Goal: Task Accomplishment & Management: Use online tool/utility

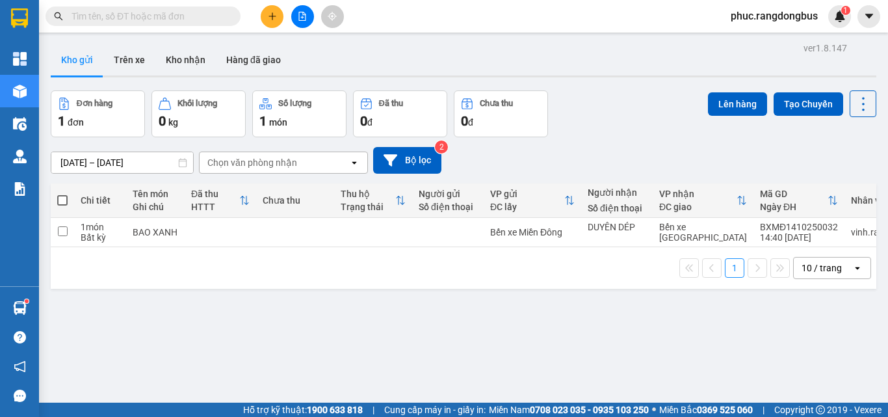
click at [285, 6] on div at bounding box center [303, 16] width 98 height 23
click at [265, 10] on button at bounding box center [272, 16] width 23 height 23
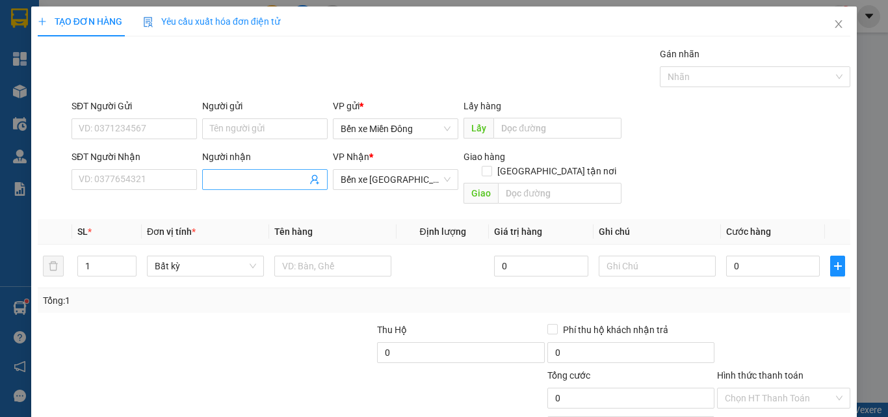
click at [270, 174] on input "Người nhận" at bounding box center [258, 179] width 97 height 14
type input "KHÁCH ĐI"
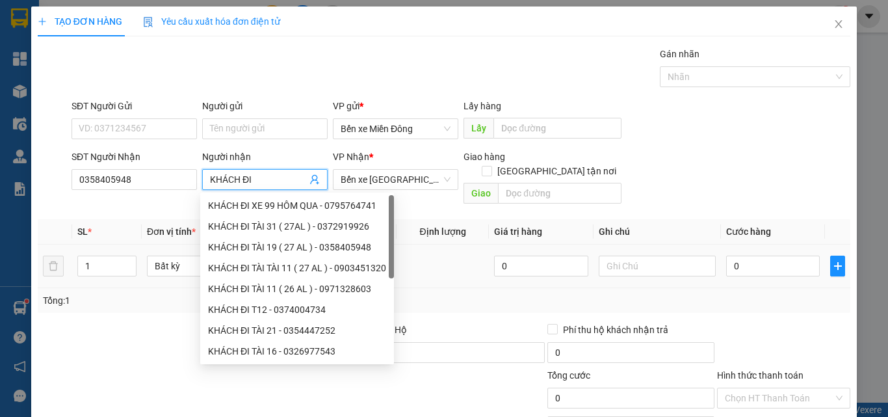
type input "0358405948"
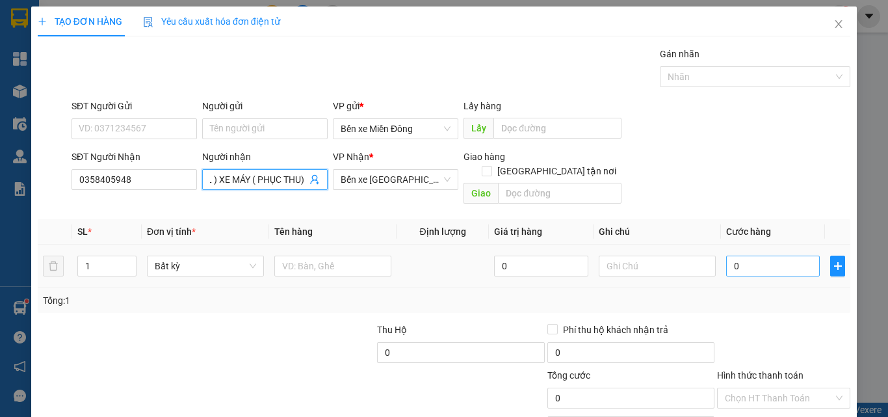
type input "KHÁCH ĐI TÀI 19 ( 27 AL ) XE MÁY ( PHỤC THU)"
click at [794, 256] on input "0" at bounding box center [773, 265] width 94 height 21
type input "4"
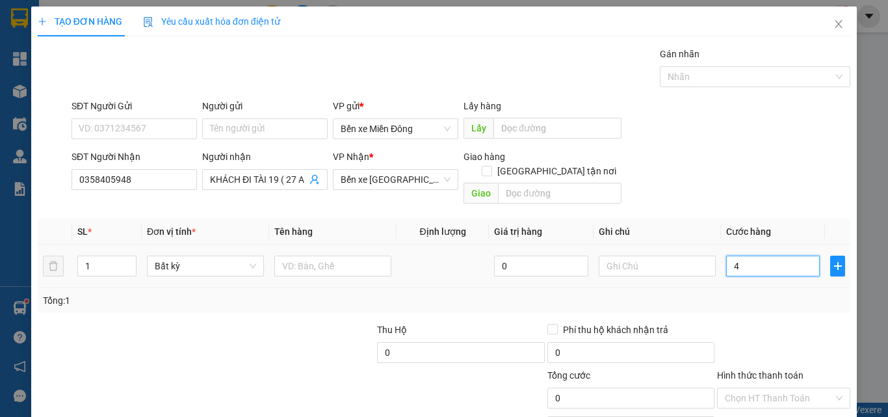
type input "4"
type input "450"
click at [745, 388] on input "Hình thức thanh toán" at bounding box center [779, 398] width 109 height 20
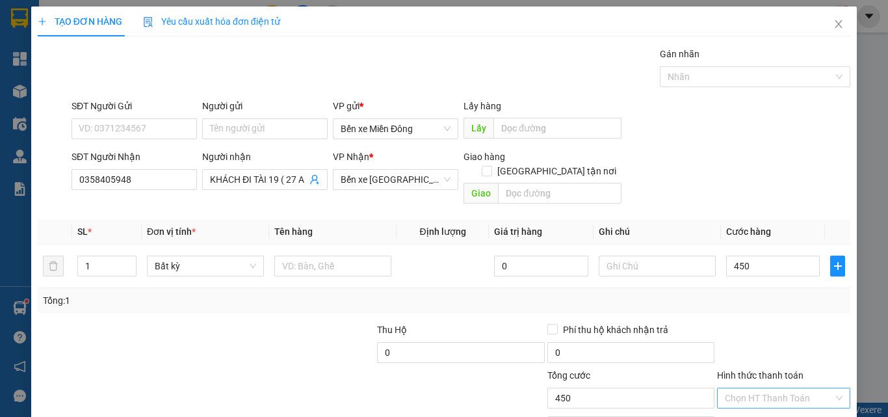
type input "450.000"
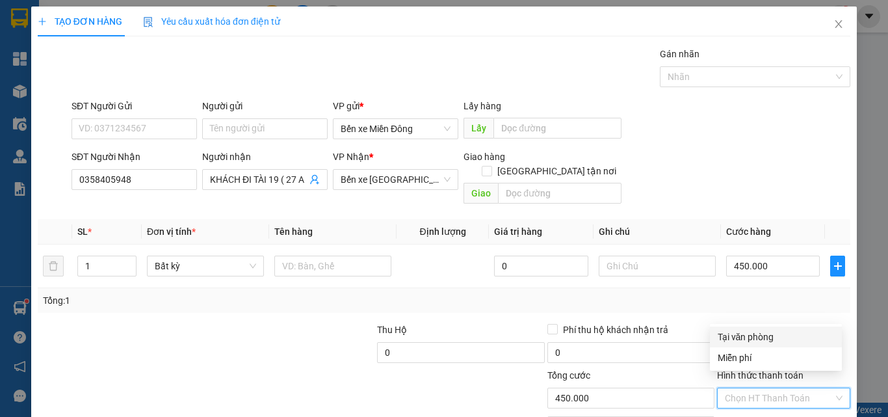
click at [753, 337] on div "Tại văn phòng" at bounding box center [776, 337] width 116 height 14
type input "0"
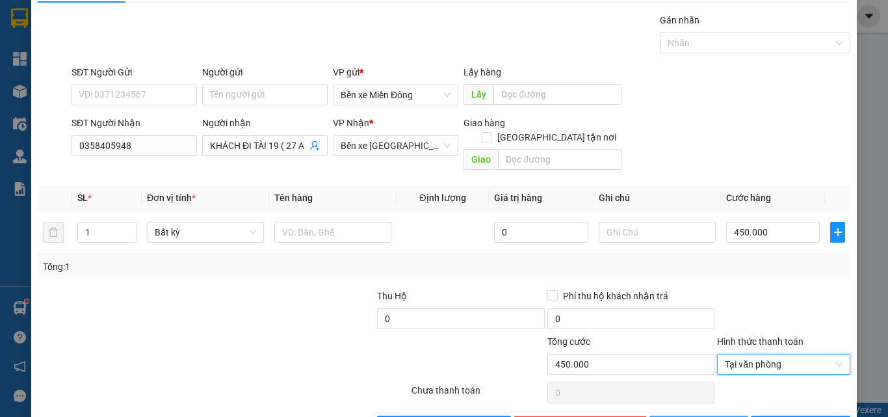
scroll to position [64, 0]
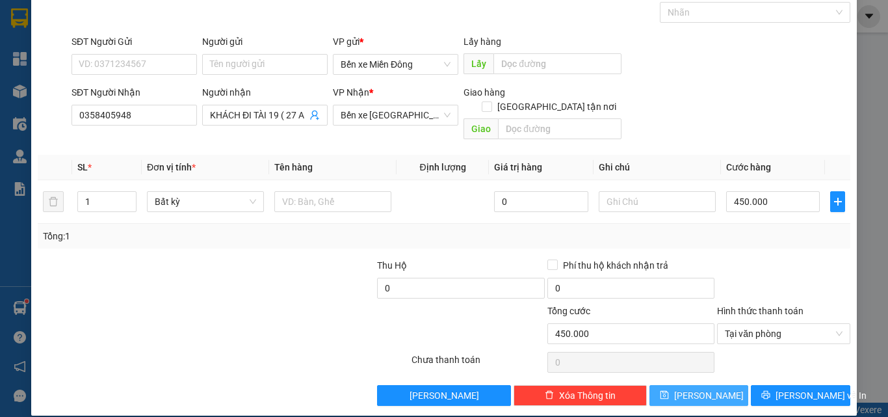
click at [713, 385] on button "[PERSON_NAME]" at bounding box center [698, 395] width 99 height 21
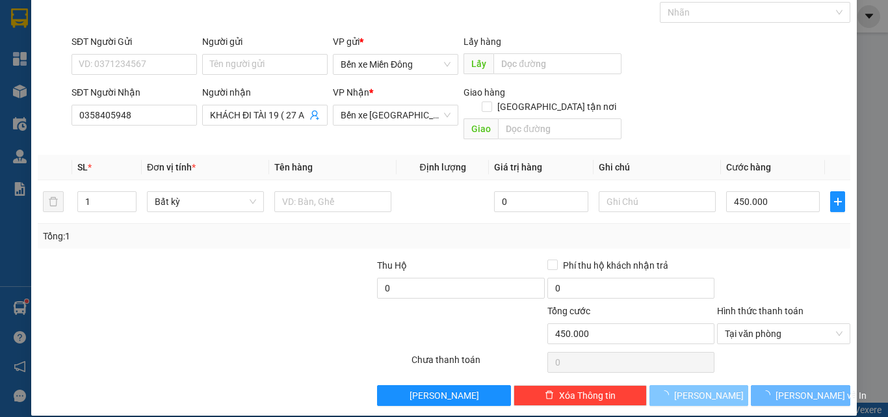
type input "0"
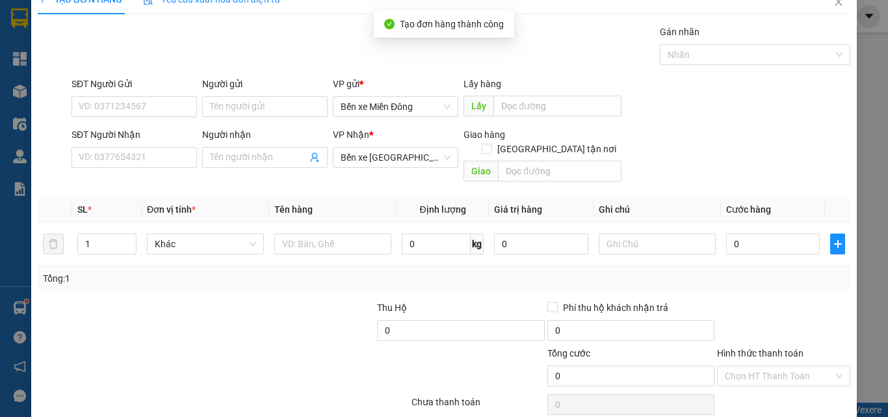
scroll to position [0, 0]
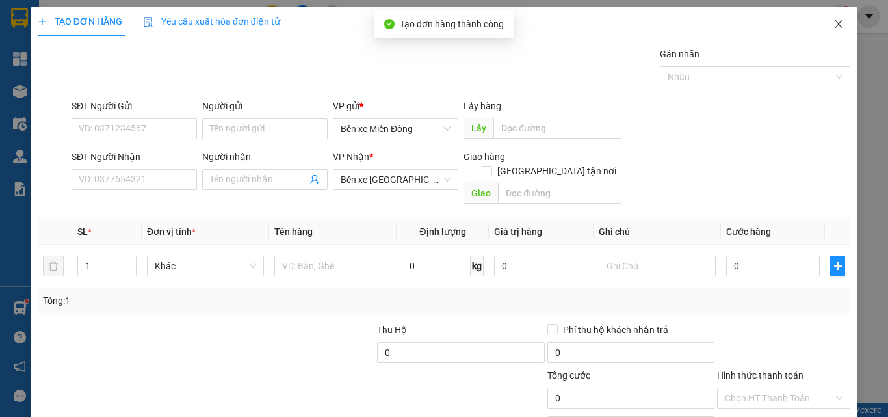
click at [833, 30] on span "Close" at bounding box center [838, 25] width 36 height 36
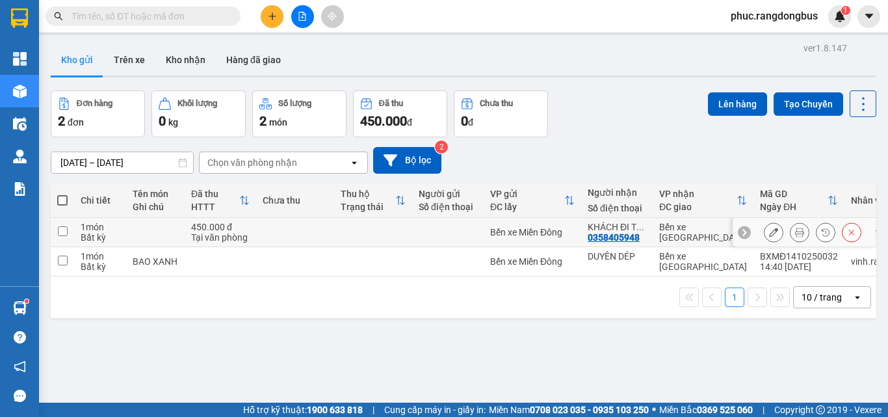
click at [58, 231] on input "checkbox" at bounding box center [63, 231] width 10 height 10
checkbox input "true"
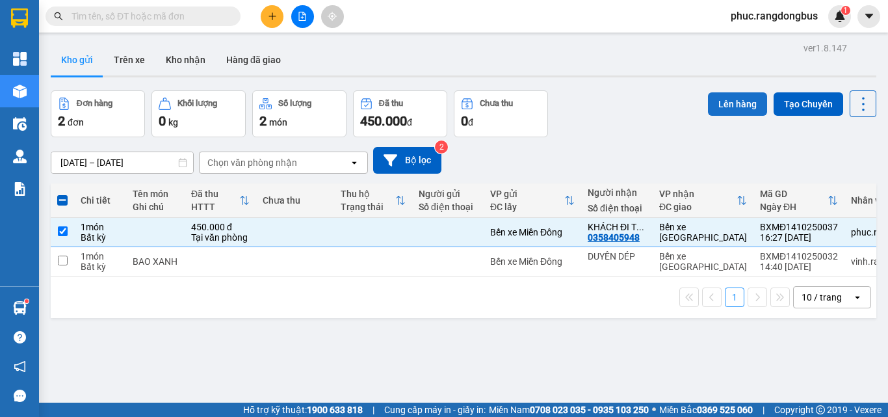
click at [709, 109] on button "Lên hàng" at bounding box center [737, 103] width 59 height 23
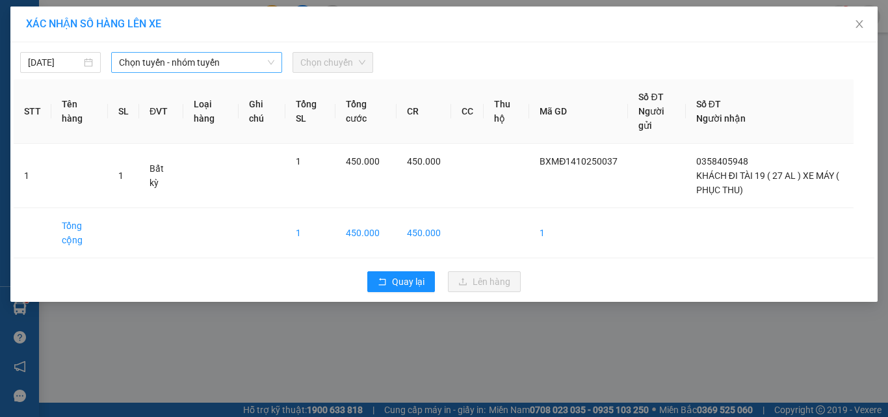
click at [167, 62] on span "Chọn tuyến - nhóm tuyến" at bounding box center [196, 63] width 155 height 20
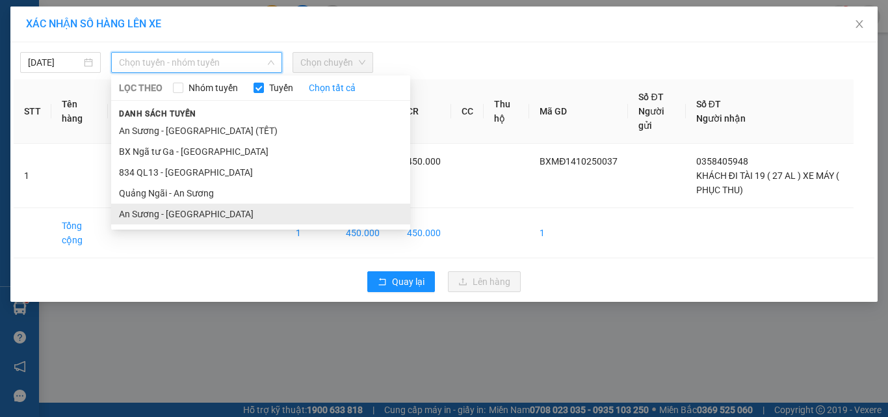
click at [207, 211] on li "An Sương - [GEOGRAPHIC_DATA]" at bounding box center [260, 213] width 299 height 21
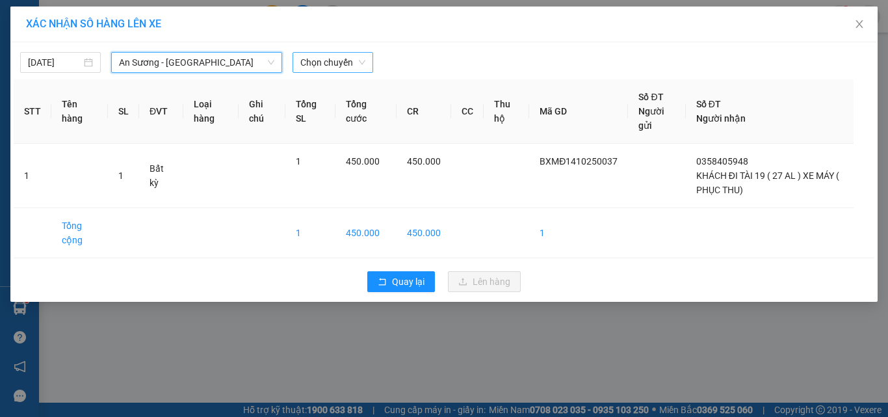
click at [346, 57] on span "Chọn chuyến" at bounding box center [332, 63] width 65 height 20
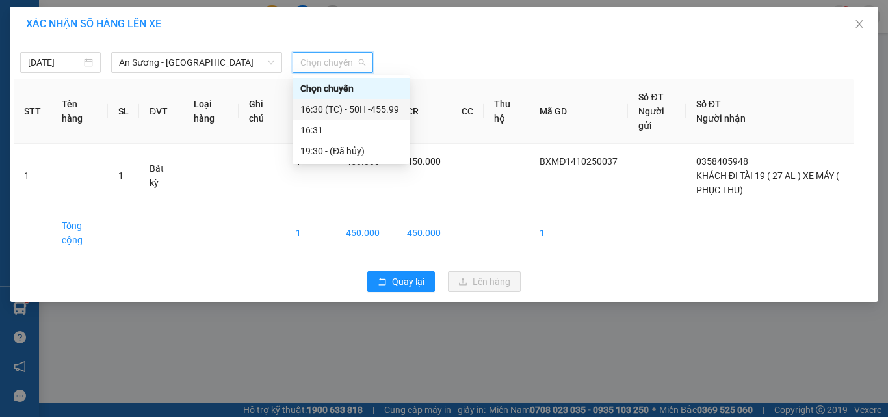
click at [384, 109] on div "16:30 (TC) - 50H -455.99" at bounding box center [350, 109] width 101 height 14
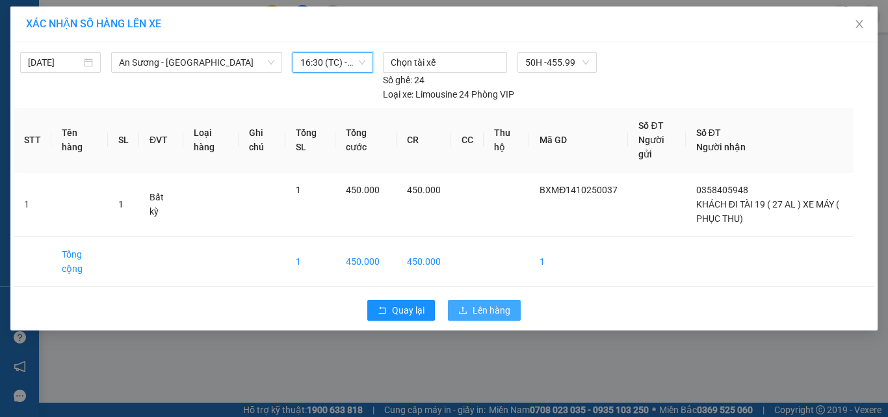
click at [492, 308] on span "Lên hàng" at bounding box center [492, 310] width 38 height 14
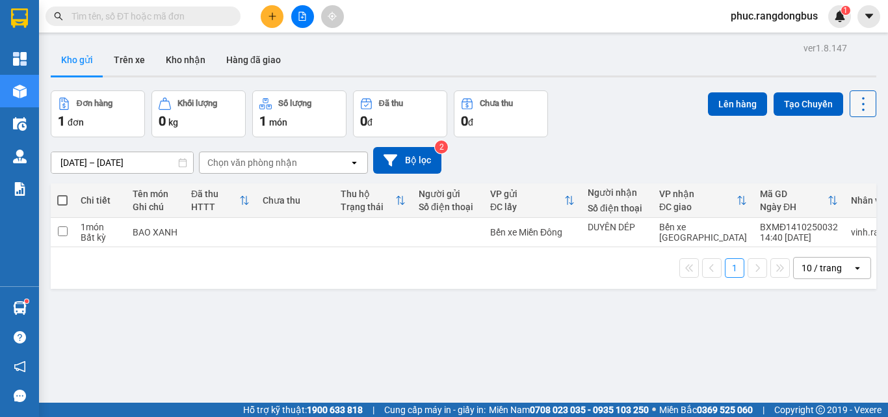
click at [854, 103] on icon at bounding box center [863, 104] width 18 height 18
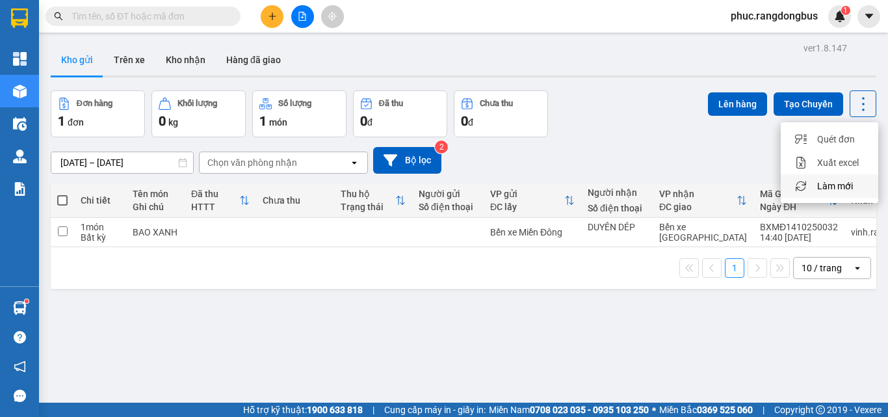
click at [848, 185] on span "Làm mới" at bounding box center [835, 185] width 36 height 13
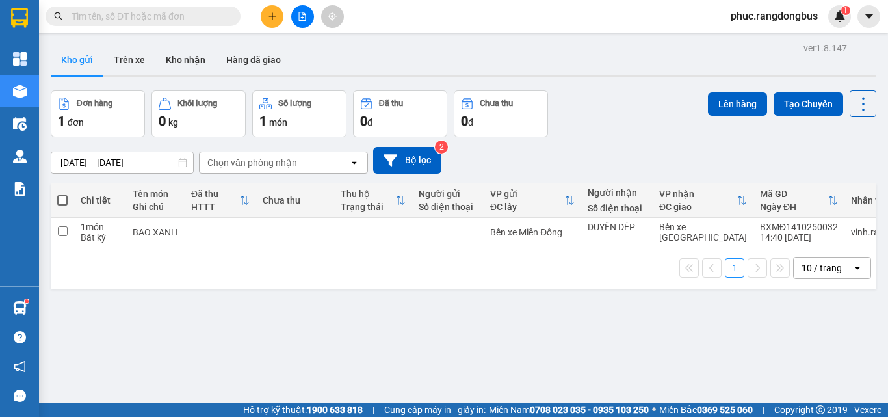
click at [301, 20] on icon "file-add" at bounding box center [302, 16] width 9 height 9
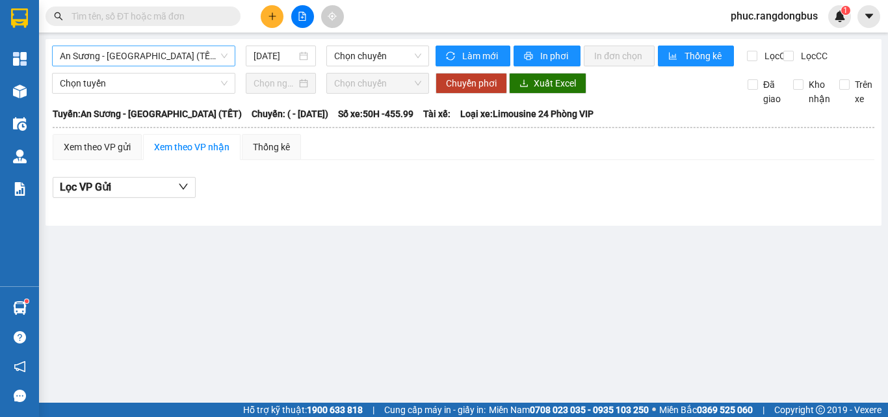
click at [136, 53] on span "An Sương - [GEOGRAPHIC_DATA] (TẾT)" at bounding box center [144, 56] width 168 height 20
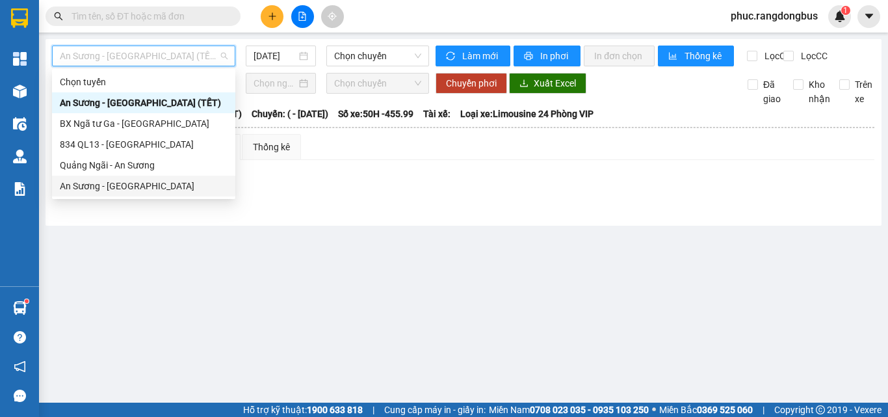
click at [128, 190] on div "An Sương - [GEOGRAPHIC_DATA]" at bounding box center [144, 186] width 168 height 14
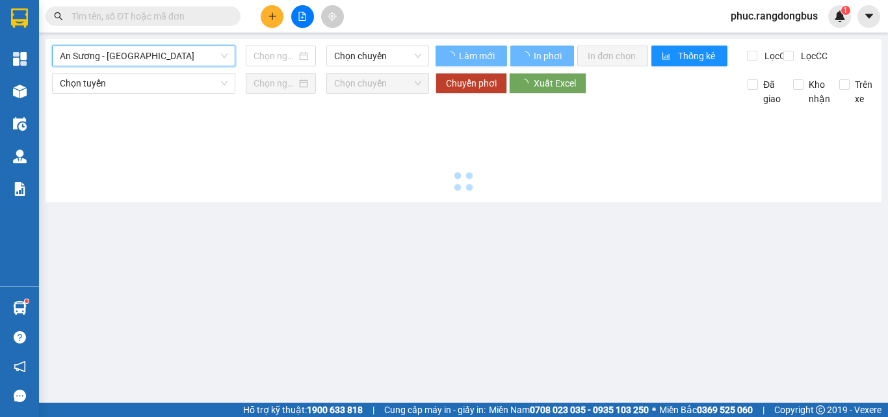
type input "[DATE]"
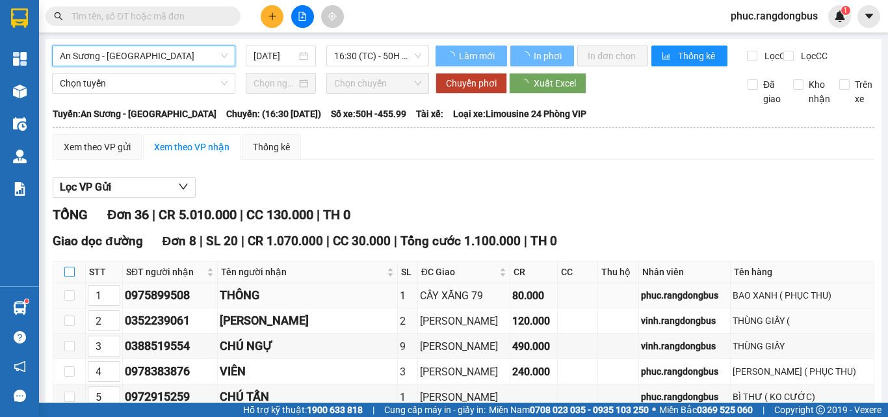
click at [66, 277] on input "checkbox" at bounding box center [69, 272] width 10 height 10
checkbox input "true"
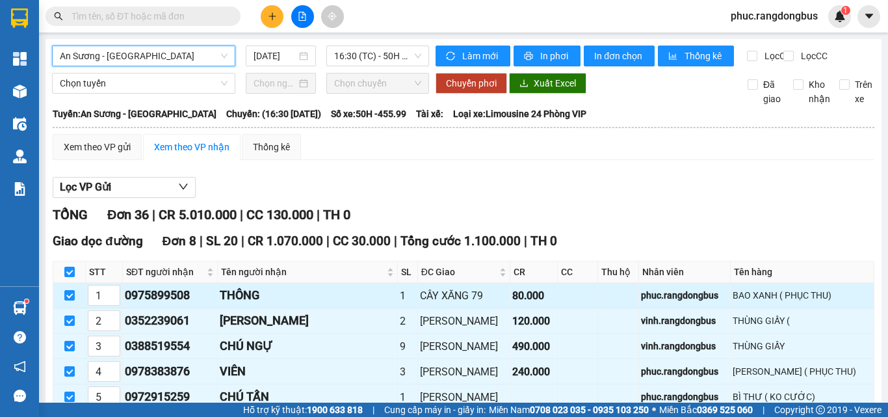
checkbox input "true"
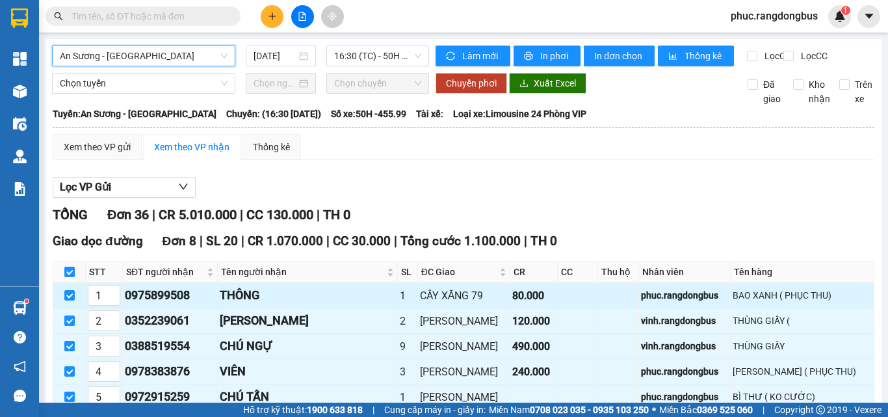
checkbox input "true"
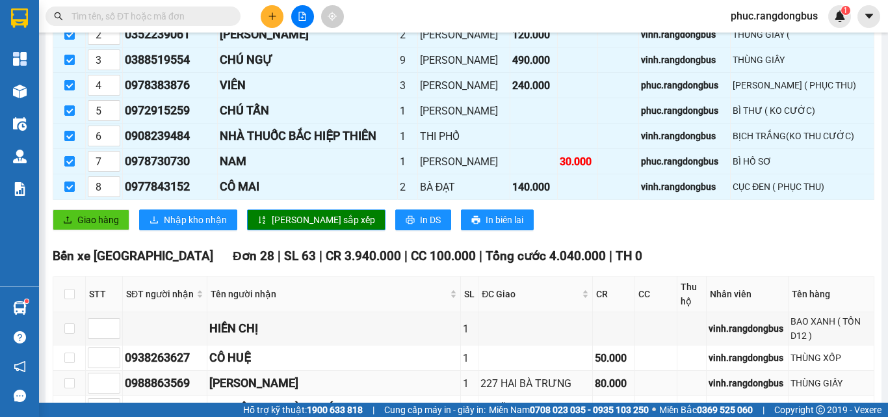
scroll to position [325, 0]
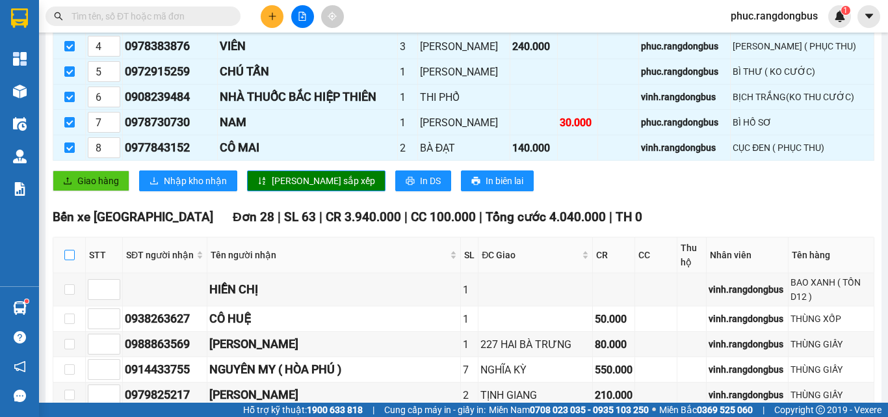
click at [70, 260] on input "checkbox" at bounding box center [69, 255] width 10 height 10
checkbox input "true"
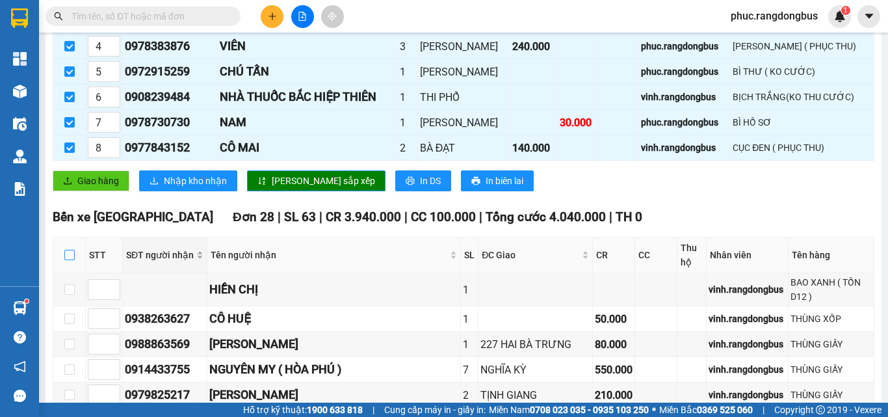
checkbox input "true"
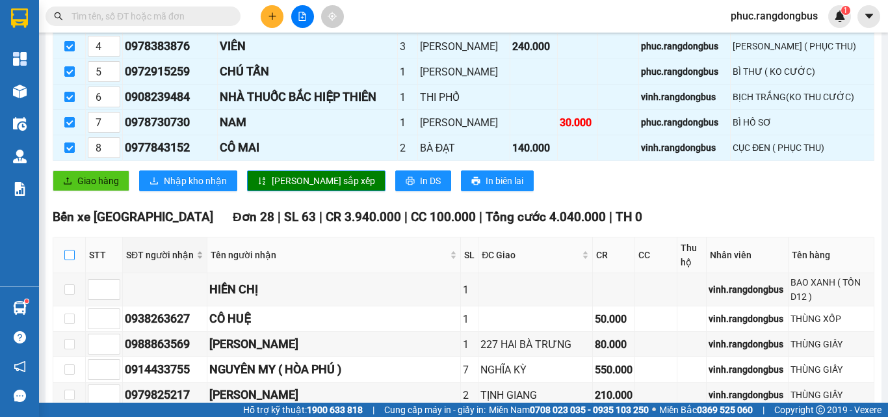
checkbox input "true"
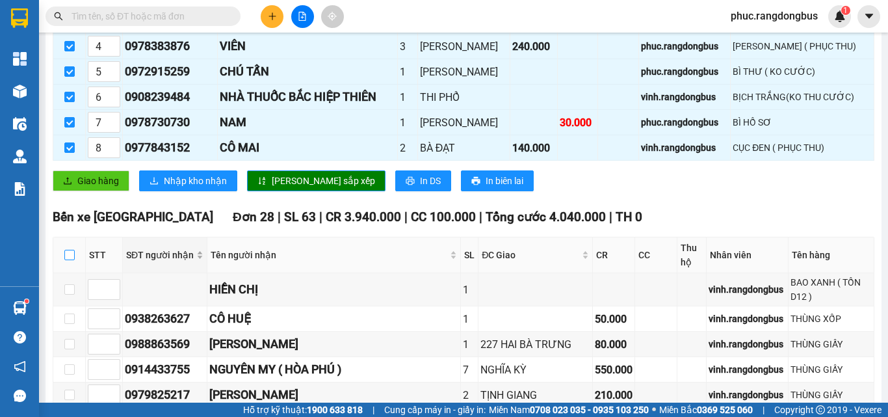
checkbox input "true"
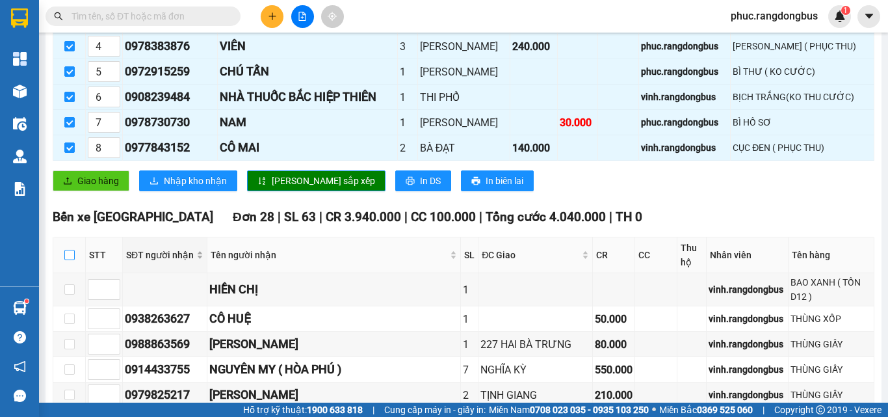
checkbox input "true"
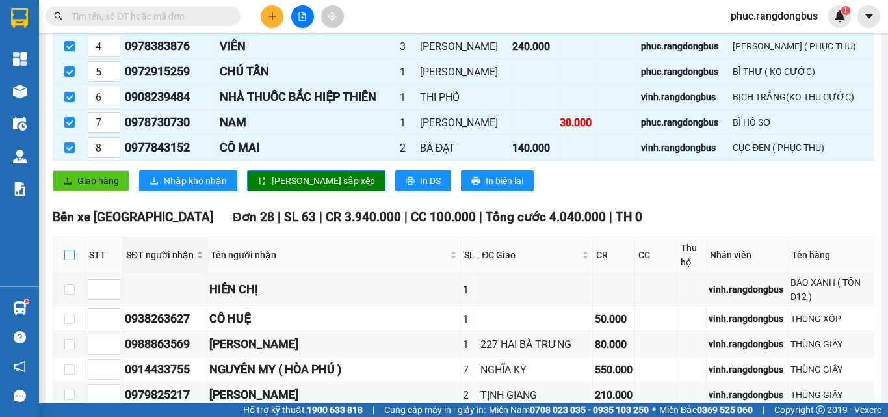
checkbox input "true"
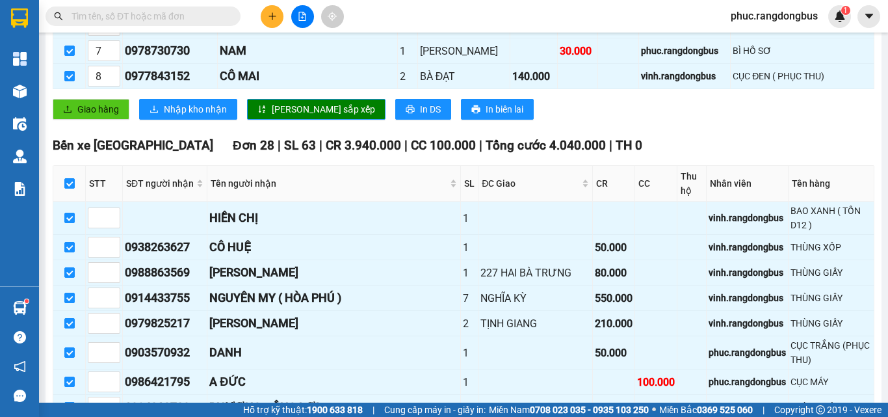
scroll to position [0, 0]
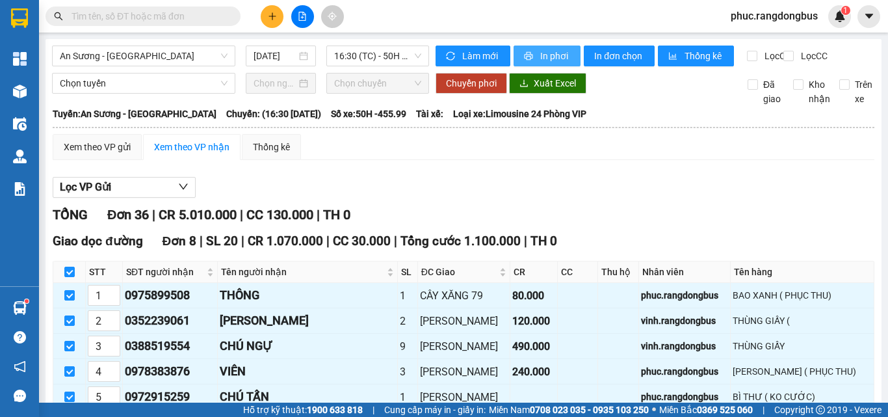
click at [565, 53] on span "In phơi" at bounding box center [555, 56] width 30 height 14
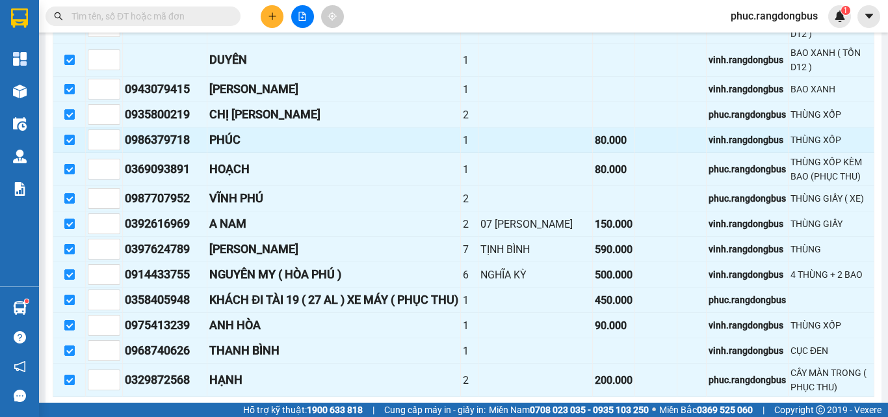
scroll to position [975, 0]
